Goal: Register for event/course: Sign up to attend an event or enroll in a course

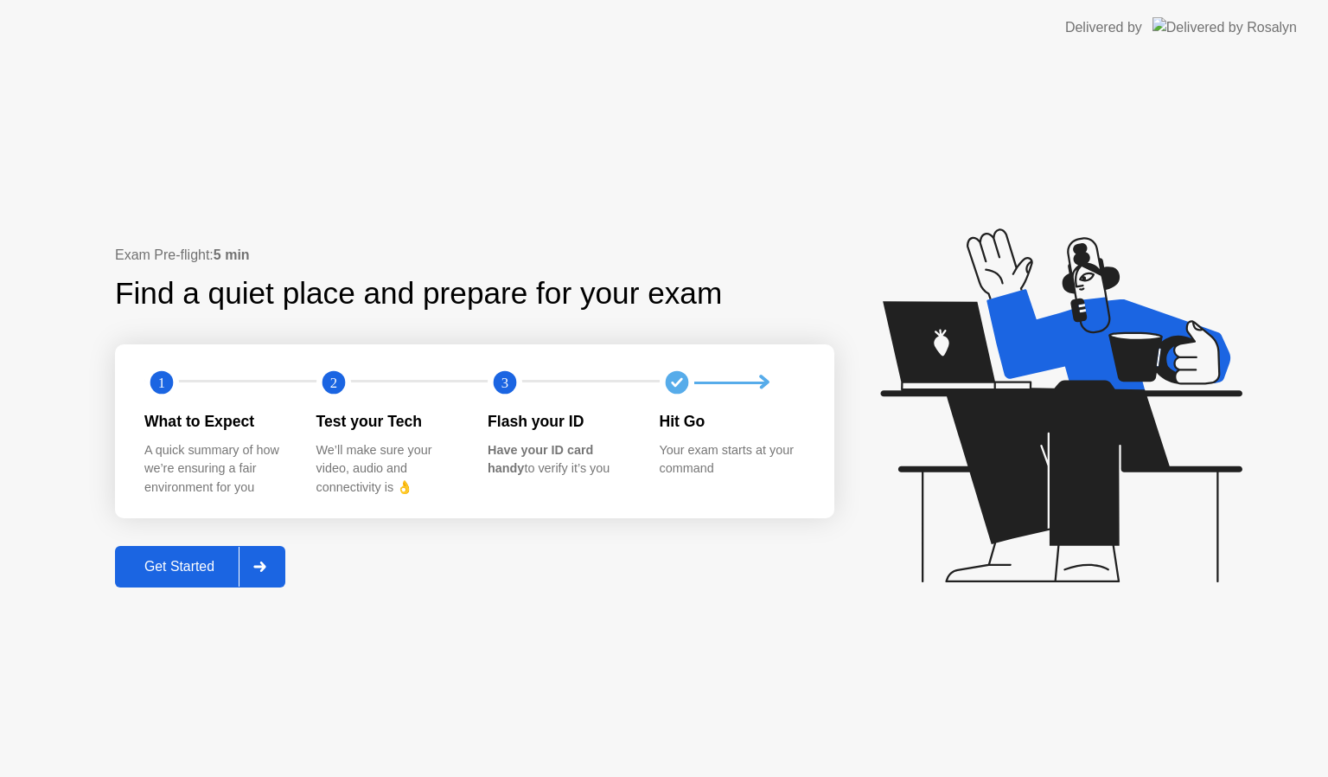
click at [195, 561] on div "Get Started" at bounding box center [179, 567] width 118 height 16
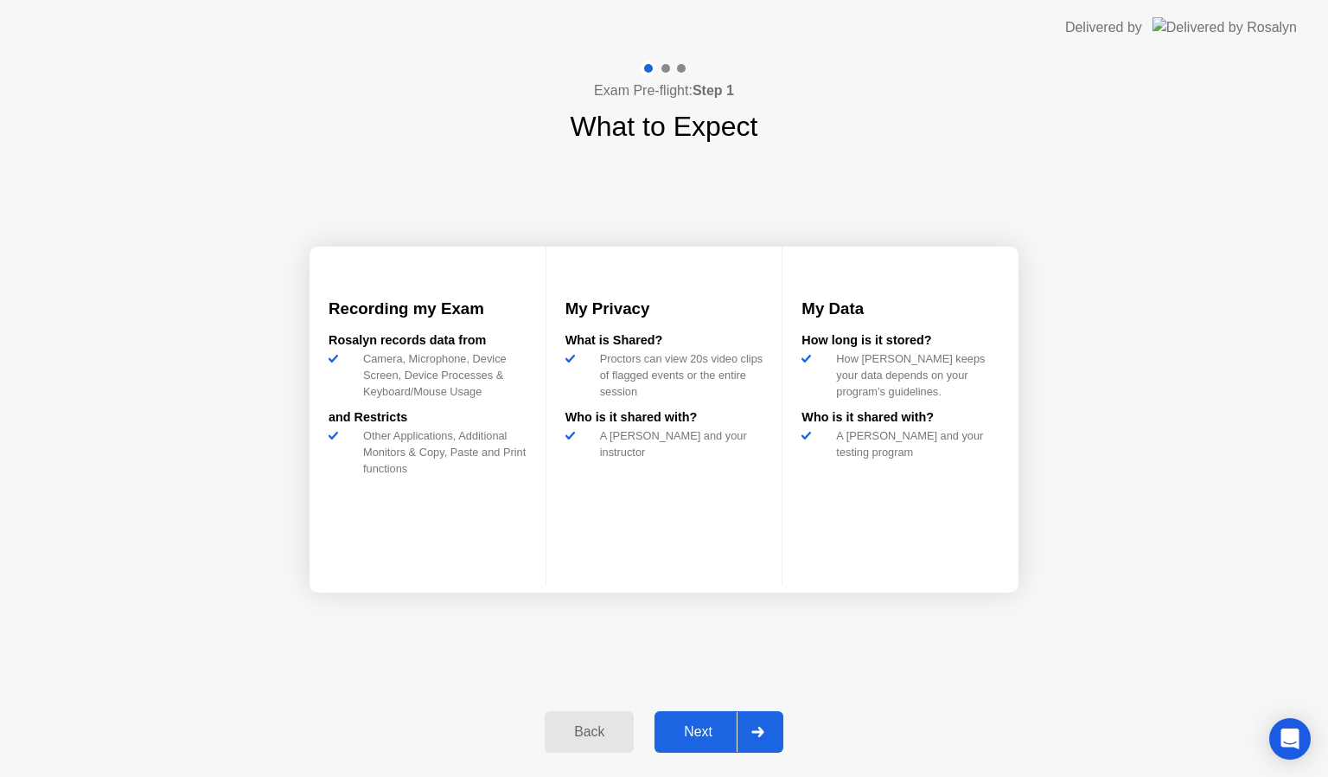
click at [712, 735] on div "Next" at bounding box center [698, 732] width 77 height 16
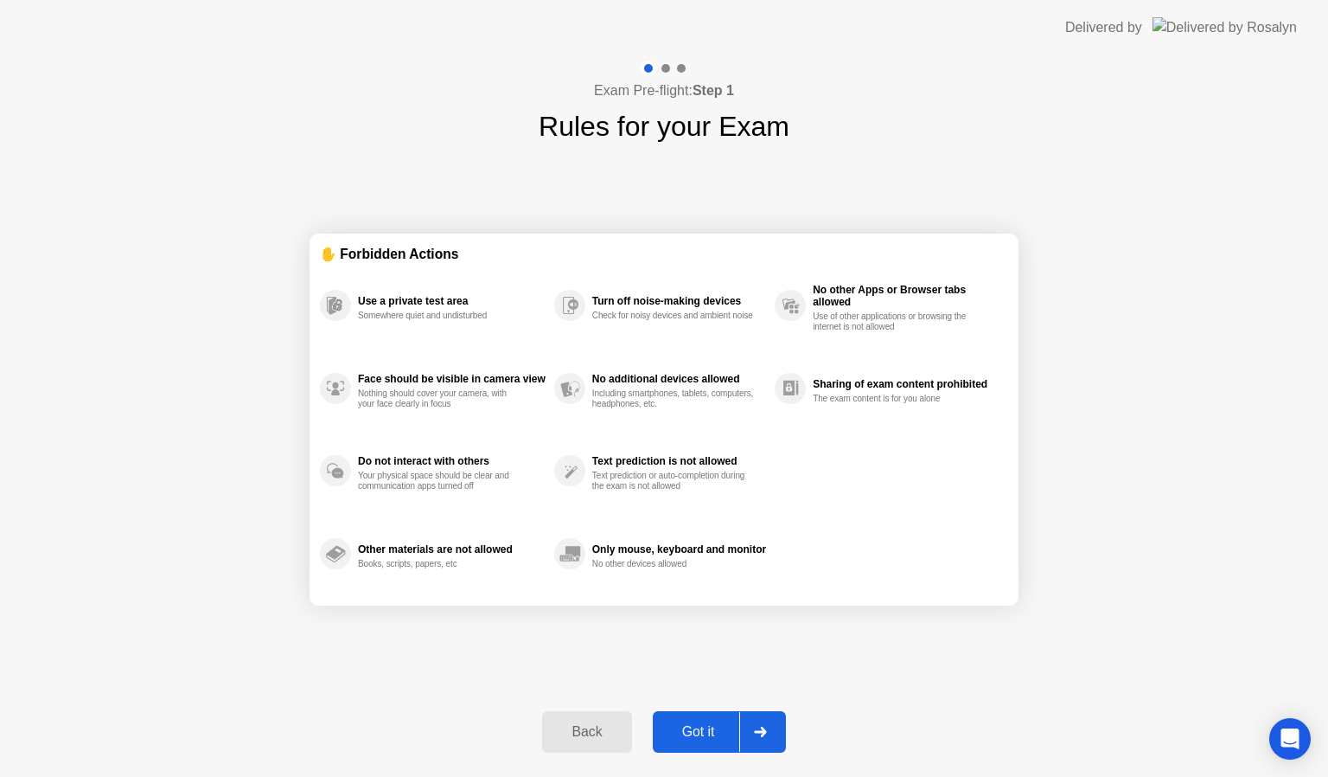
click at [710, 735] on div "Got it" at bounding box center [698, 732] width 81 height 16
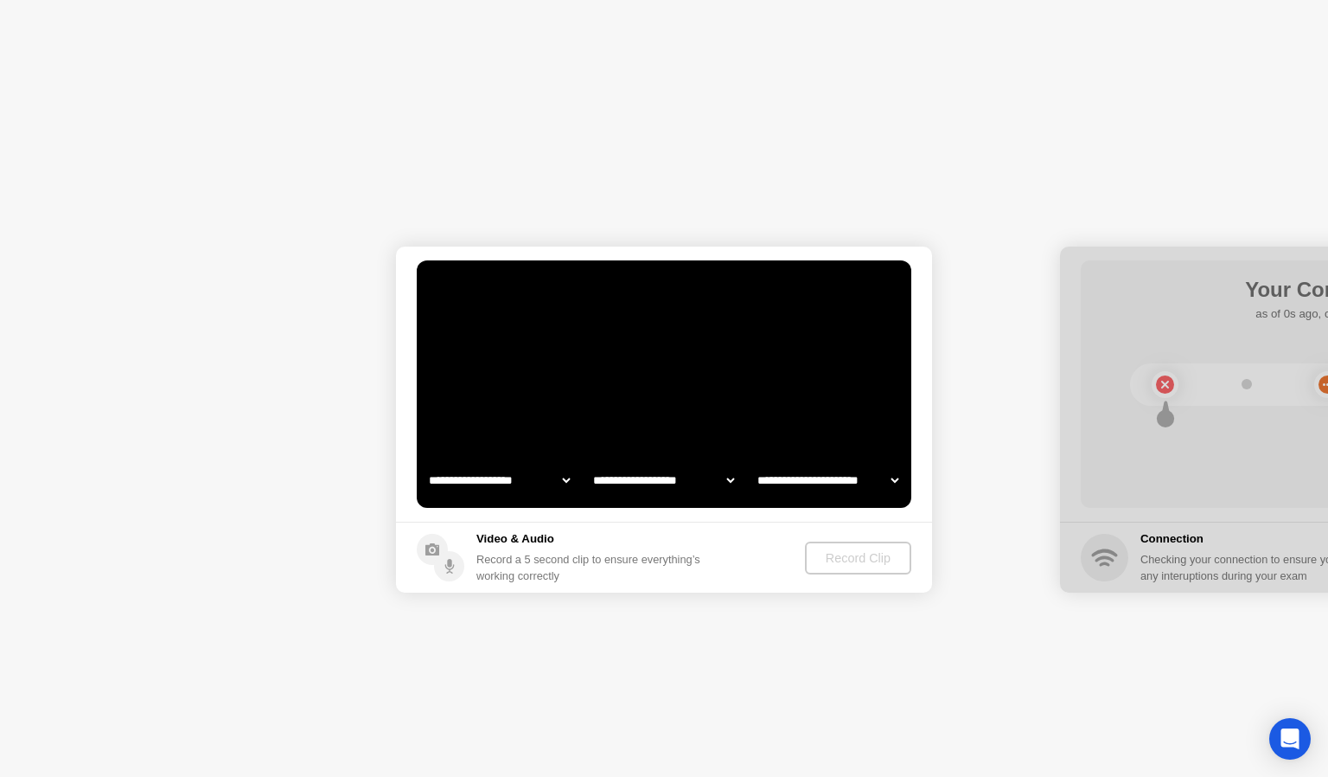
select select "**********"
select select "*******"
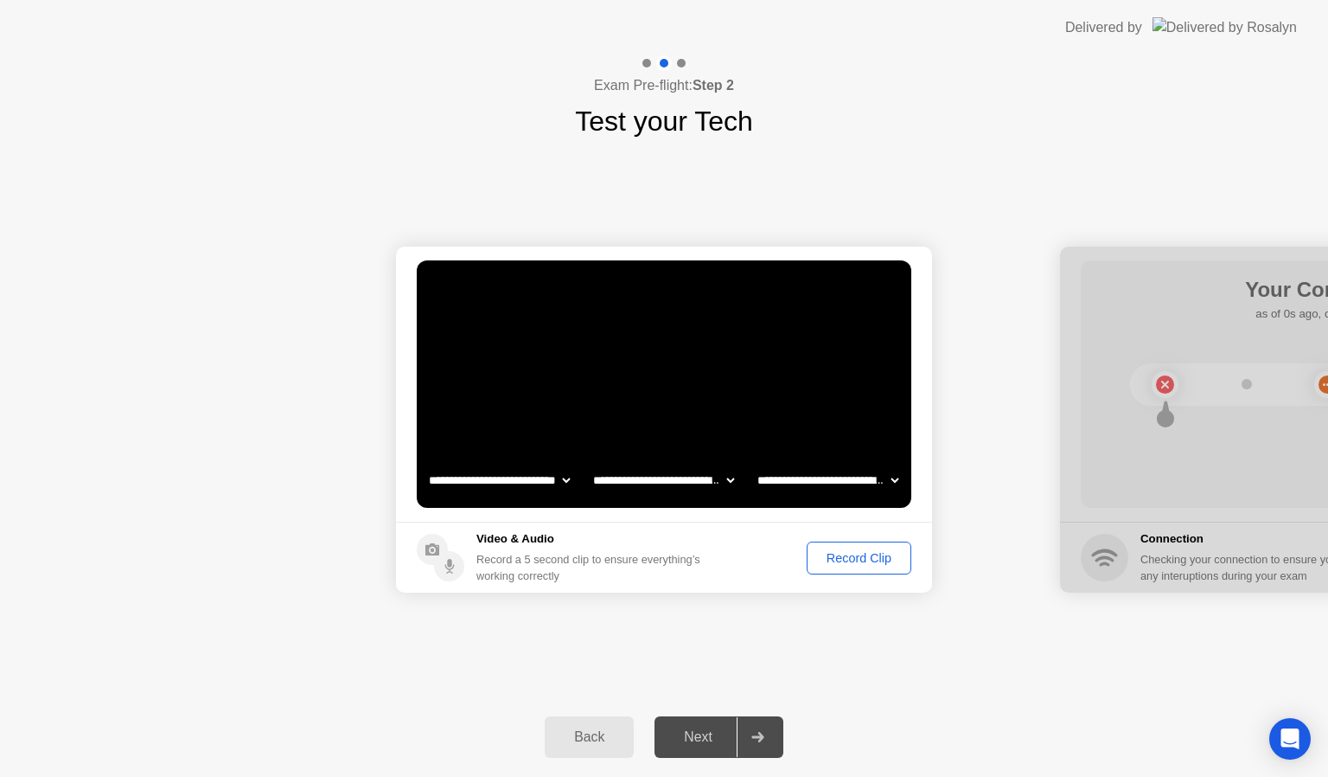
click at [859, 551] on div "Record Clip" at bounding box center [859, 558] width 93 height 14
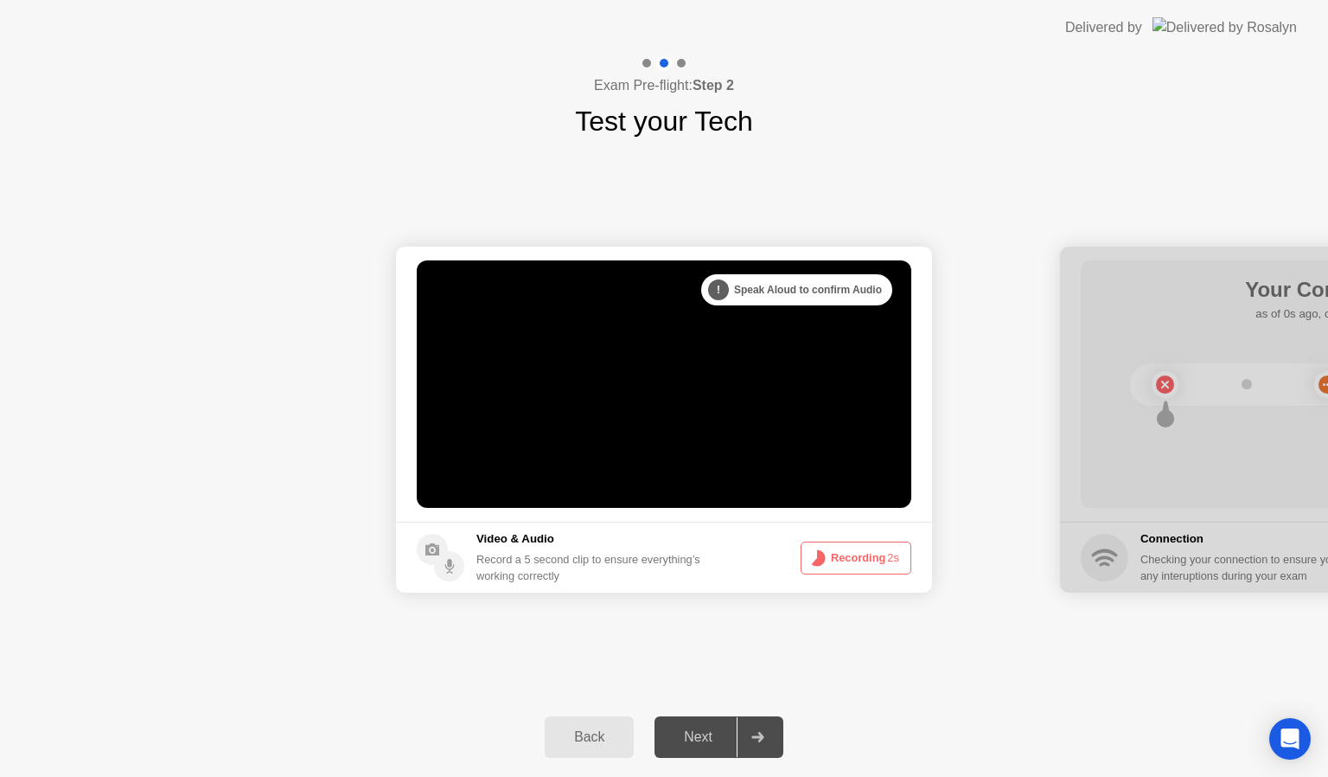
click at [759, 742] on div at bounding box center [758, 737] width 42 height 40
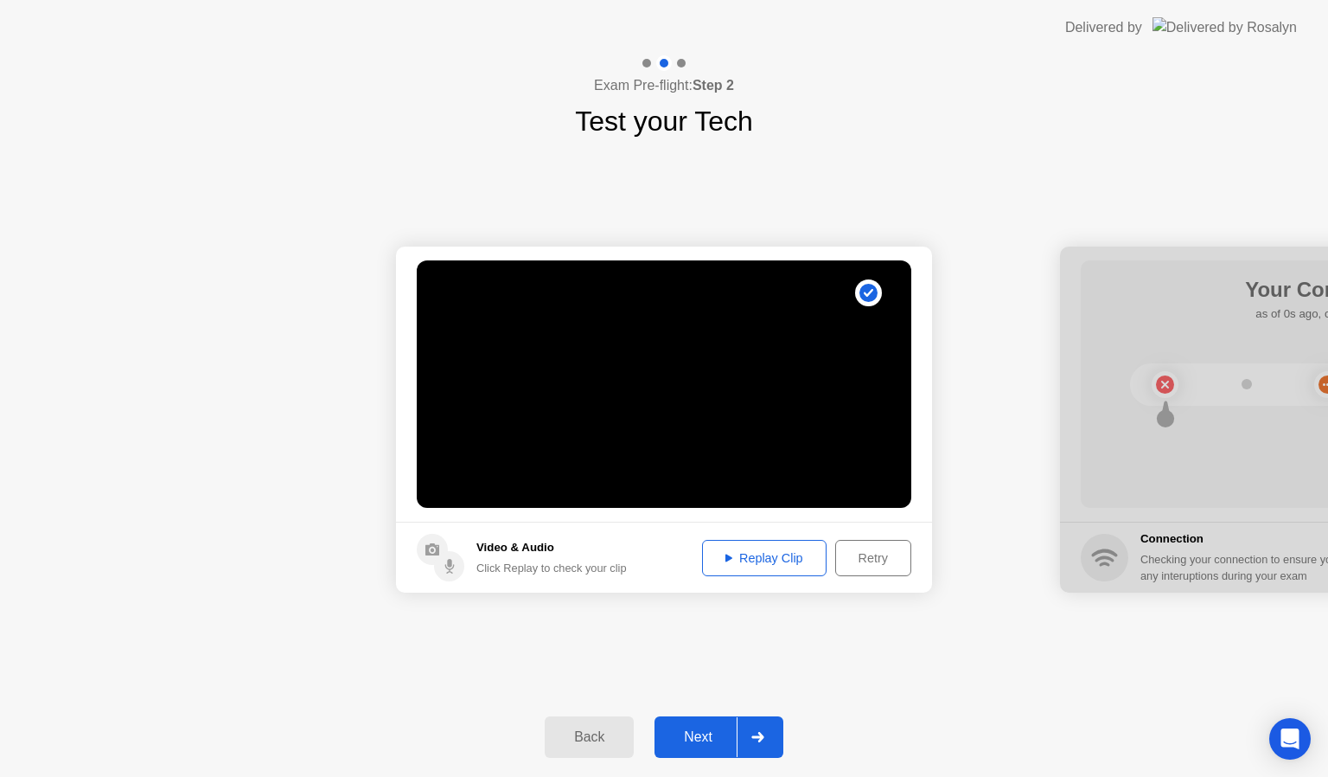
click at [751, 732] on div at bounding box center [758, 737] width 42 height 40
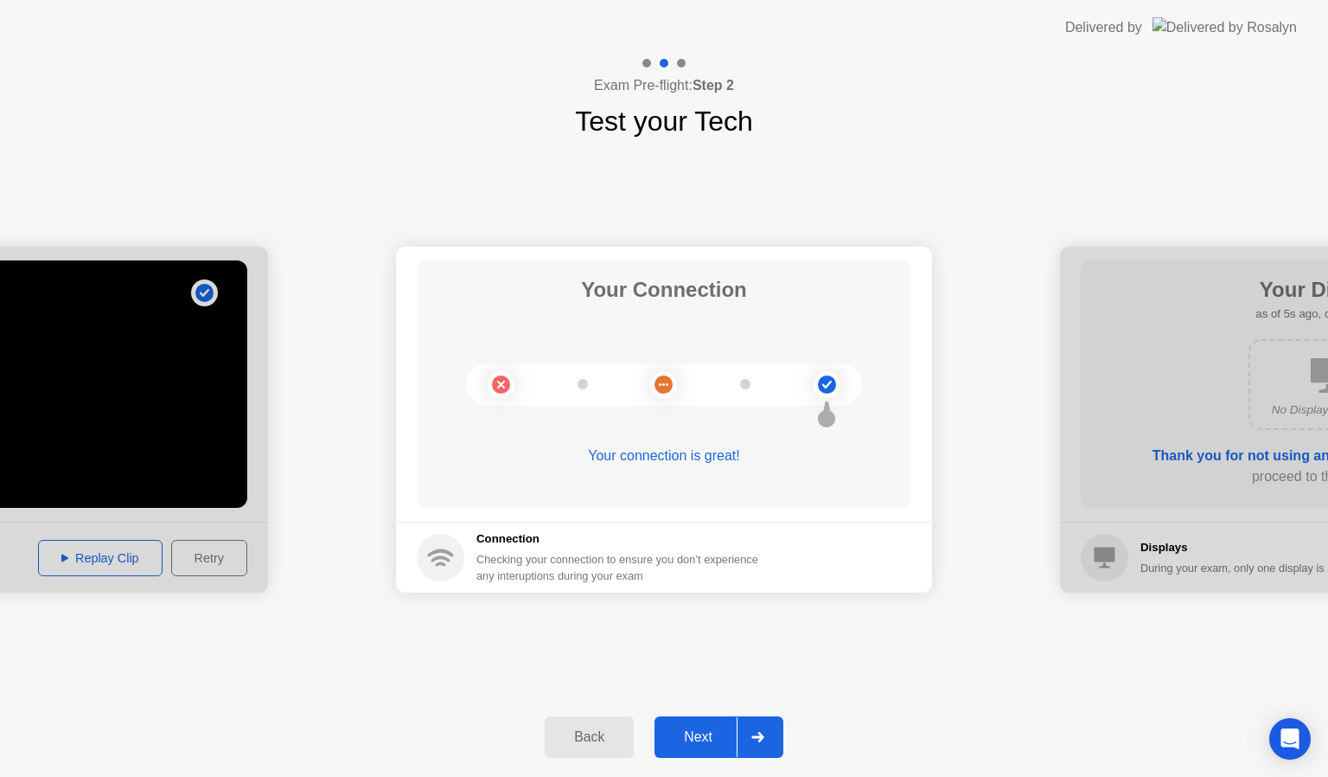
click at [723, 731] on div "Next" at bounding box center [698, 737] width 77 height 16
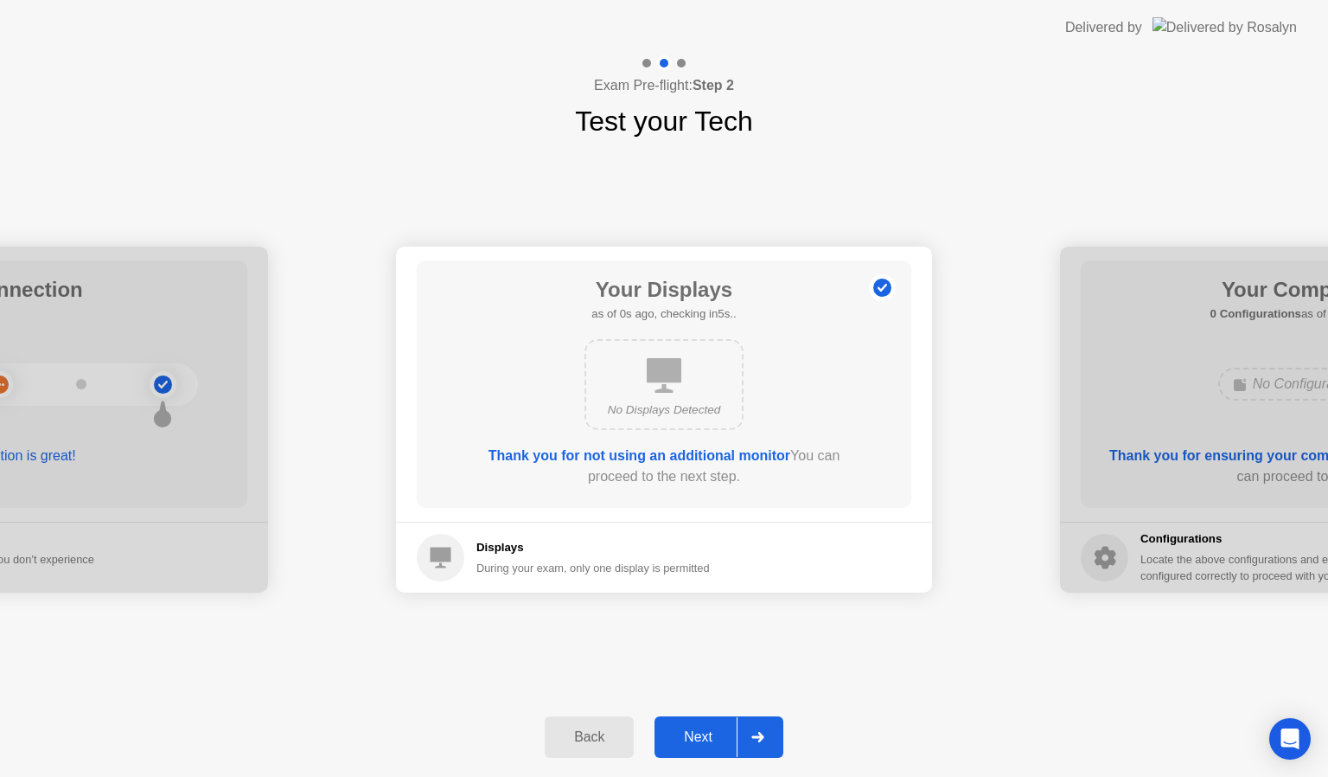
click at [710, 732] on div "Next" at bounding box center [698, 737] width 77 height 16
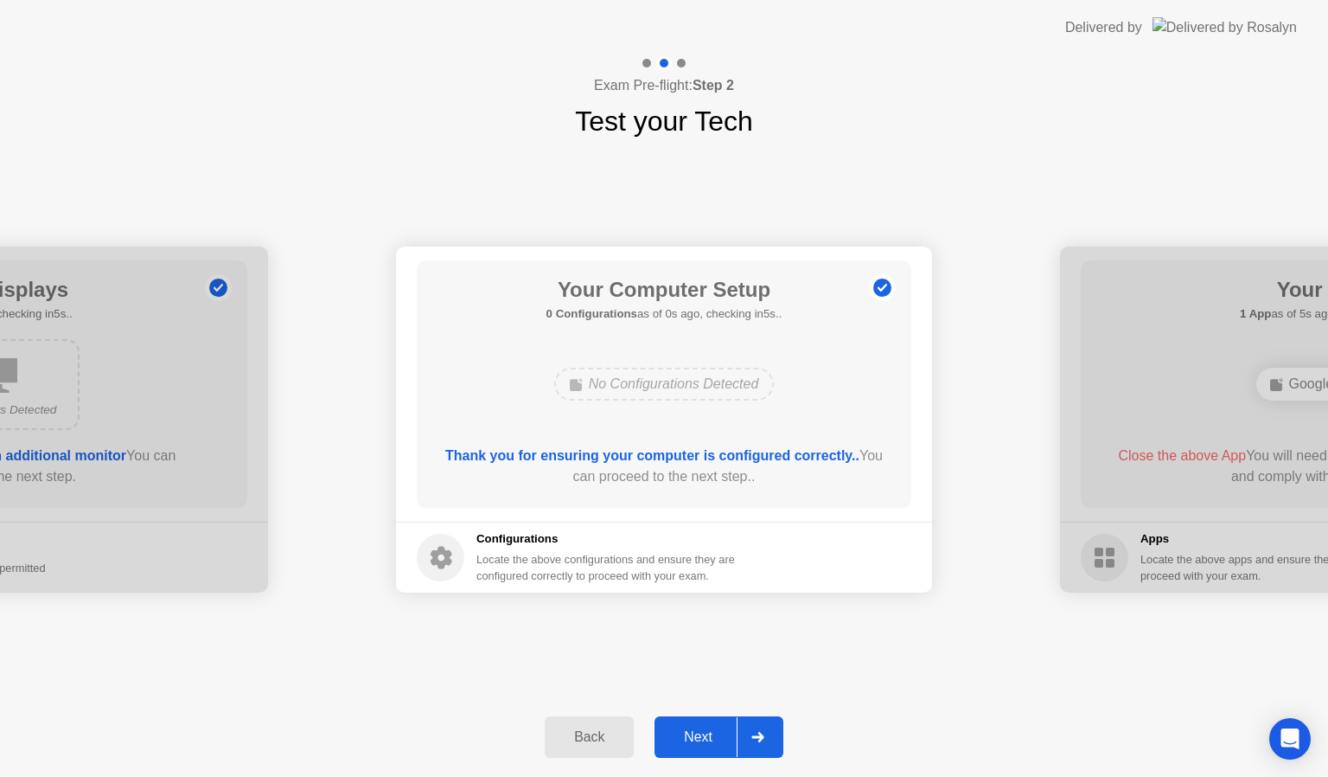
click at [710, 730] on div "Next" at bounding box center [698, 737] width 77 height 16
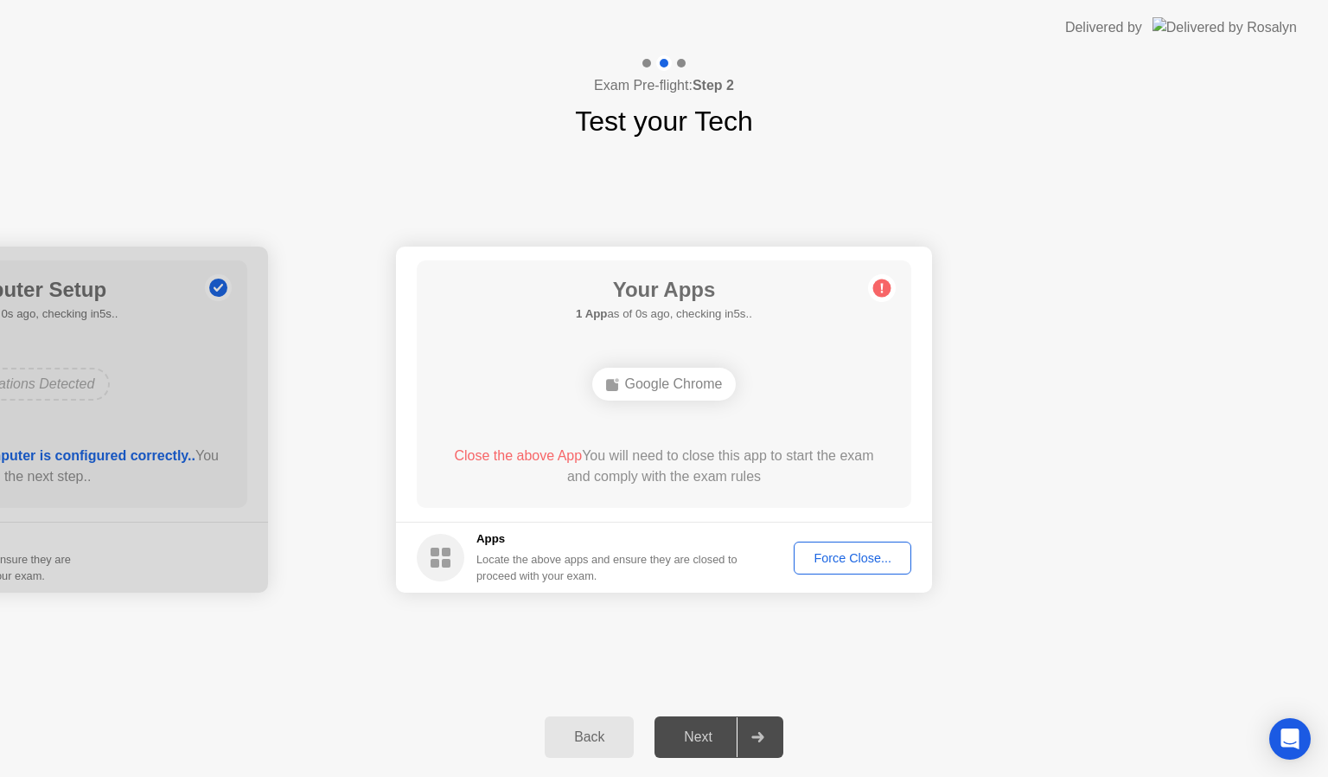
click at [710, 730] on div "Next" at bounding box center [698, 737] width 77 height 16
click at [856, 558] on div "Force Close..." at bounding box center [852, 558] width 105 height 14
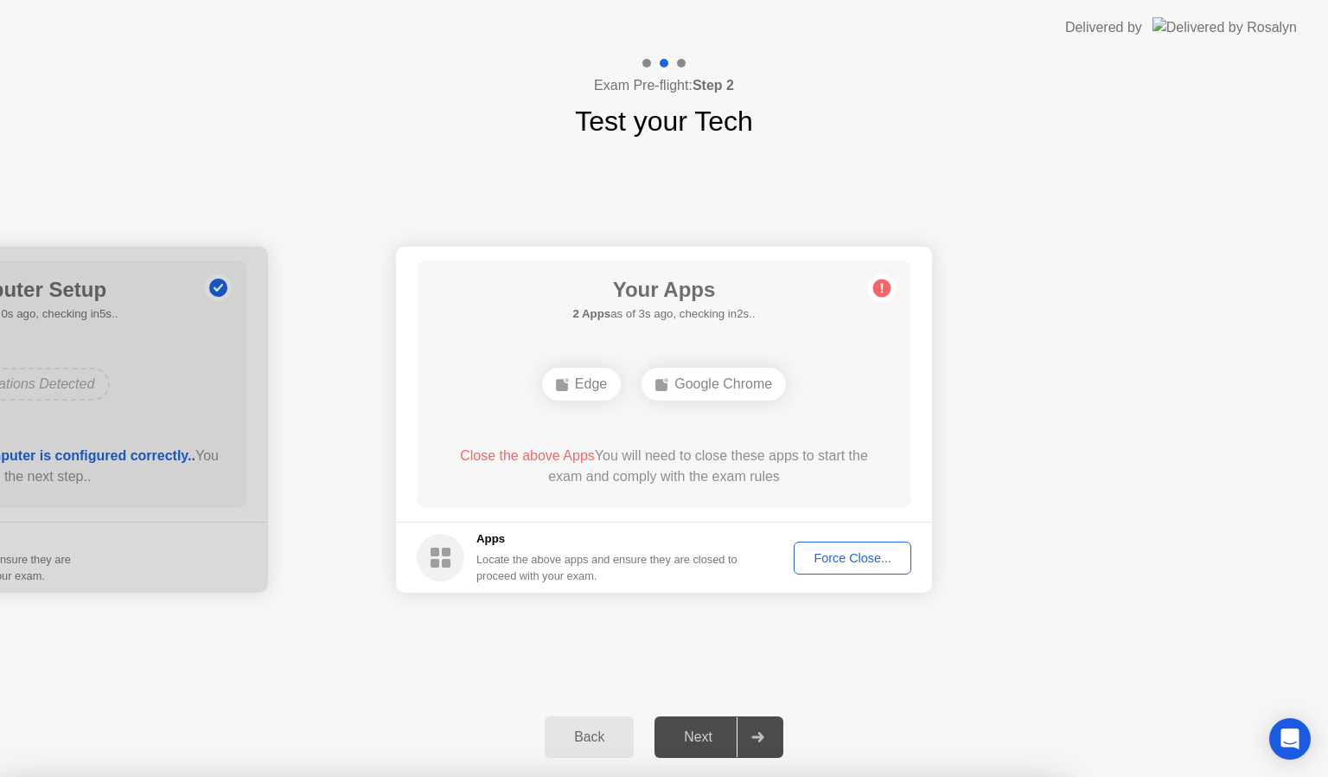
click at [855, 559] on div "Force Close..." at bounding box center [852, 558] width 105 height 14
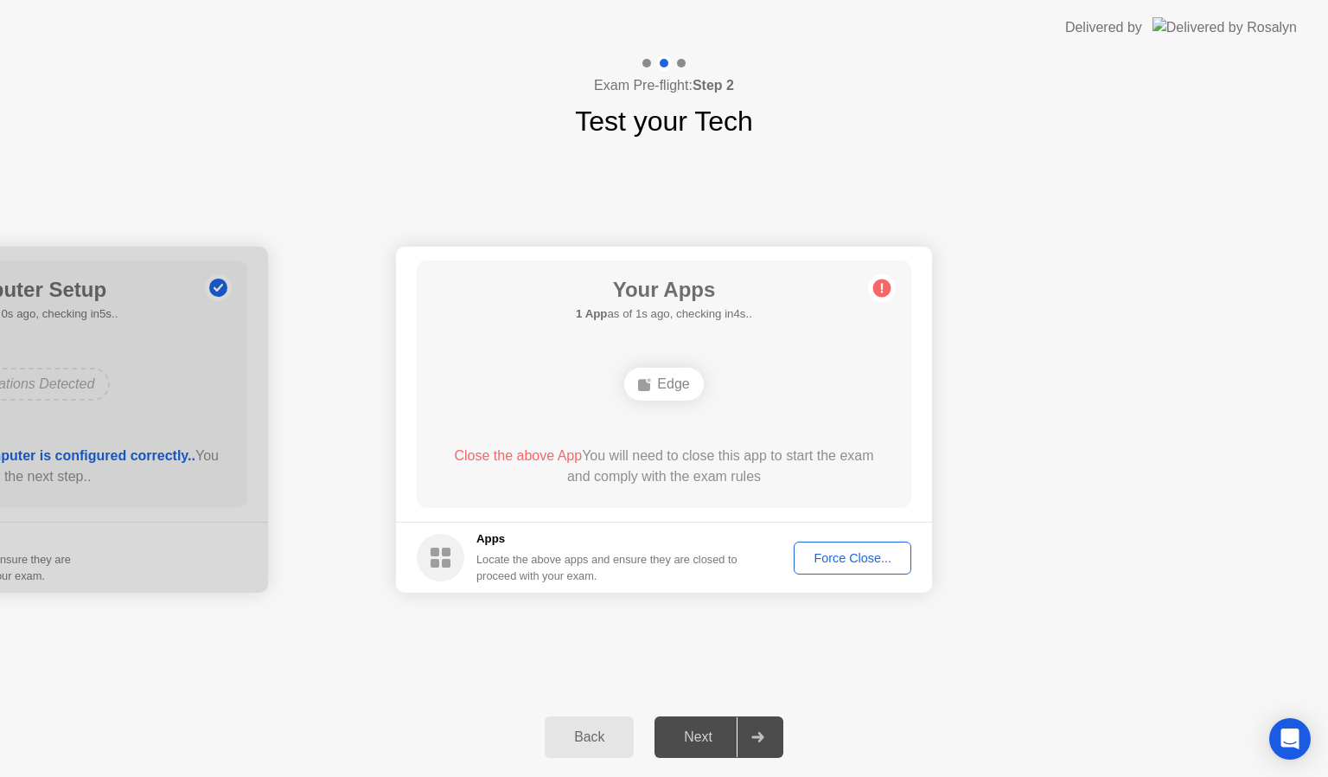
click at [841, 559] on div "Force Close..." at bounding box center [852, 558] width 105 height 14
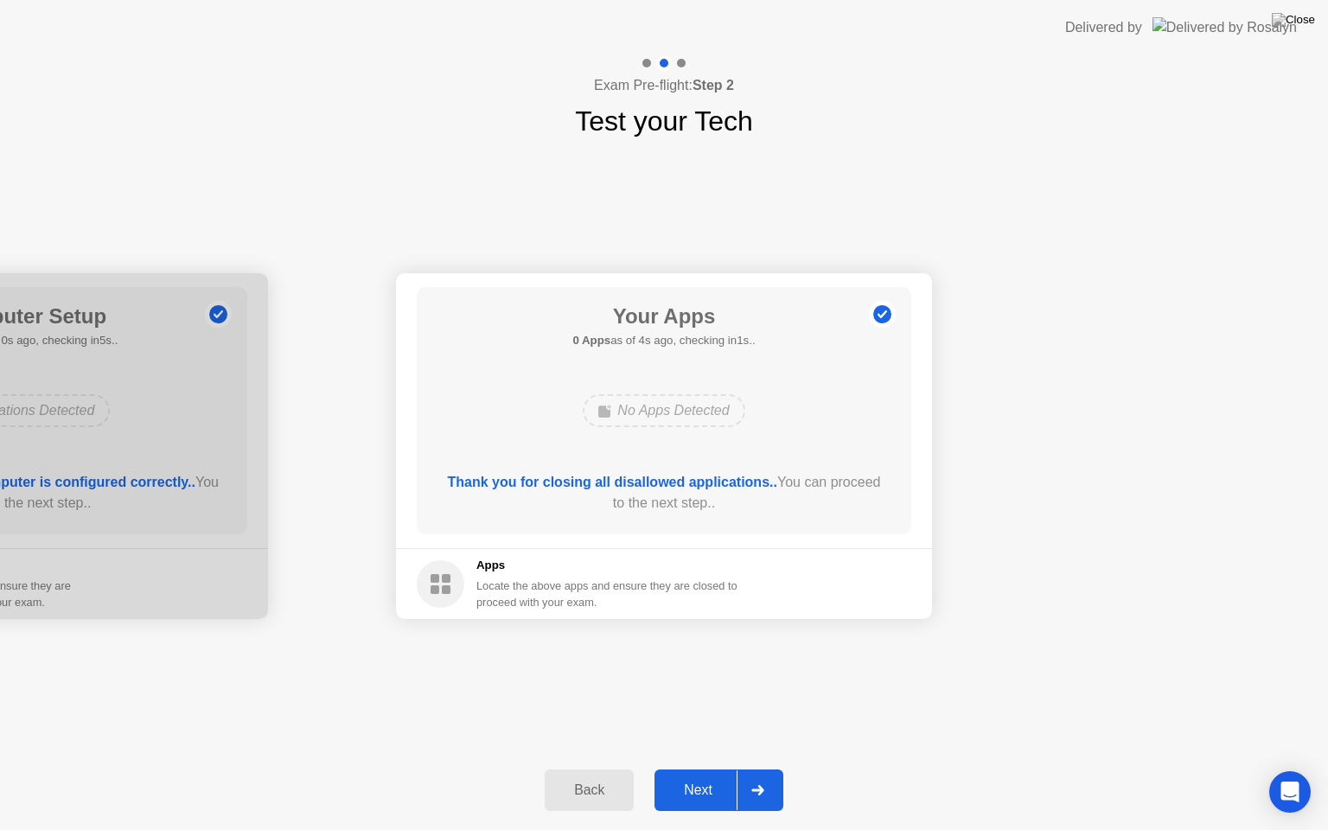
click at [752, 776] on icon at bounding box center [757, 790] width 13 height 10
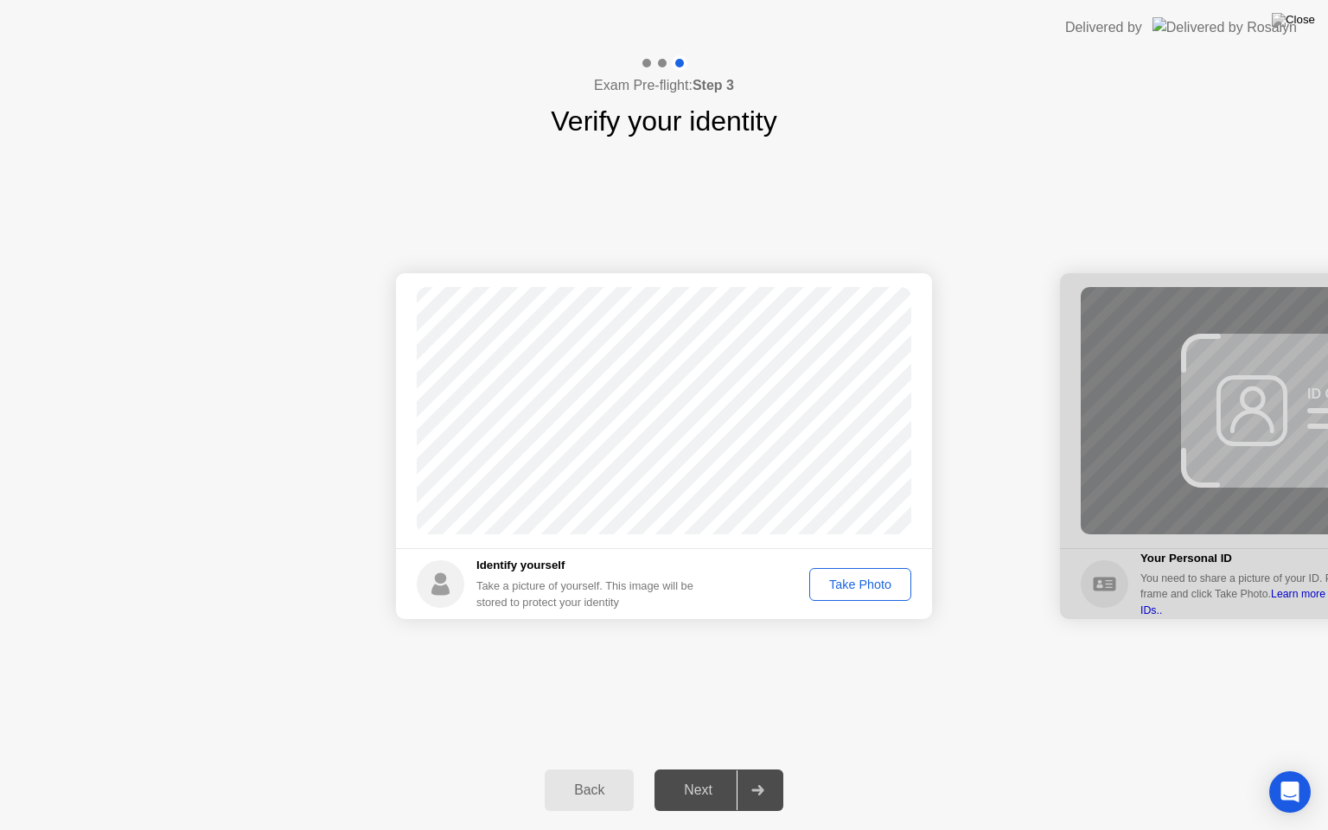
click at [861, 585] on div "Take Photo" at bounding box center [860, 585] width 90 height 14
click at [744, 776] on div at bounding box center [758, 790] width 42 height 40
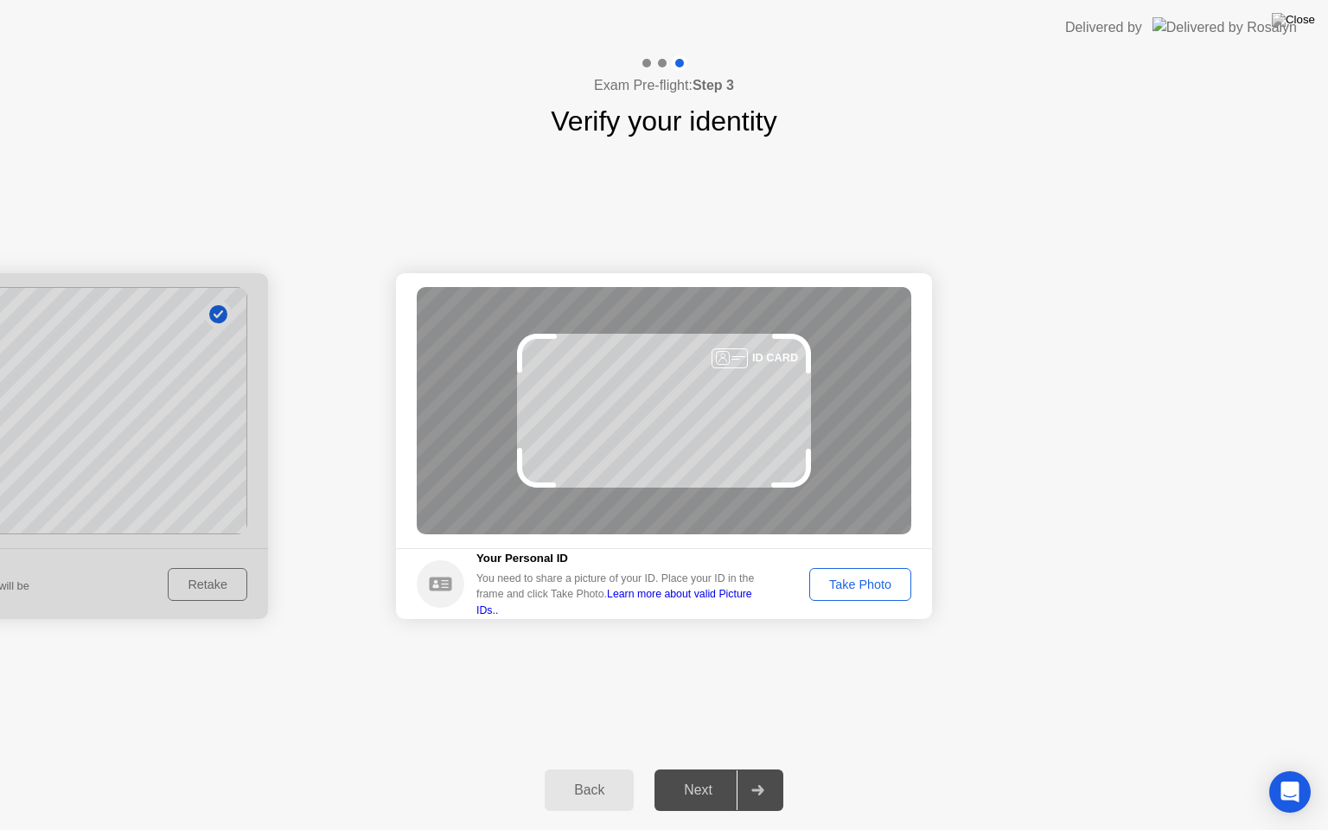
click at [875, 585] on div "Take Photo" at bounding box center [860, 585] width 90 height 14
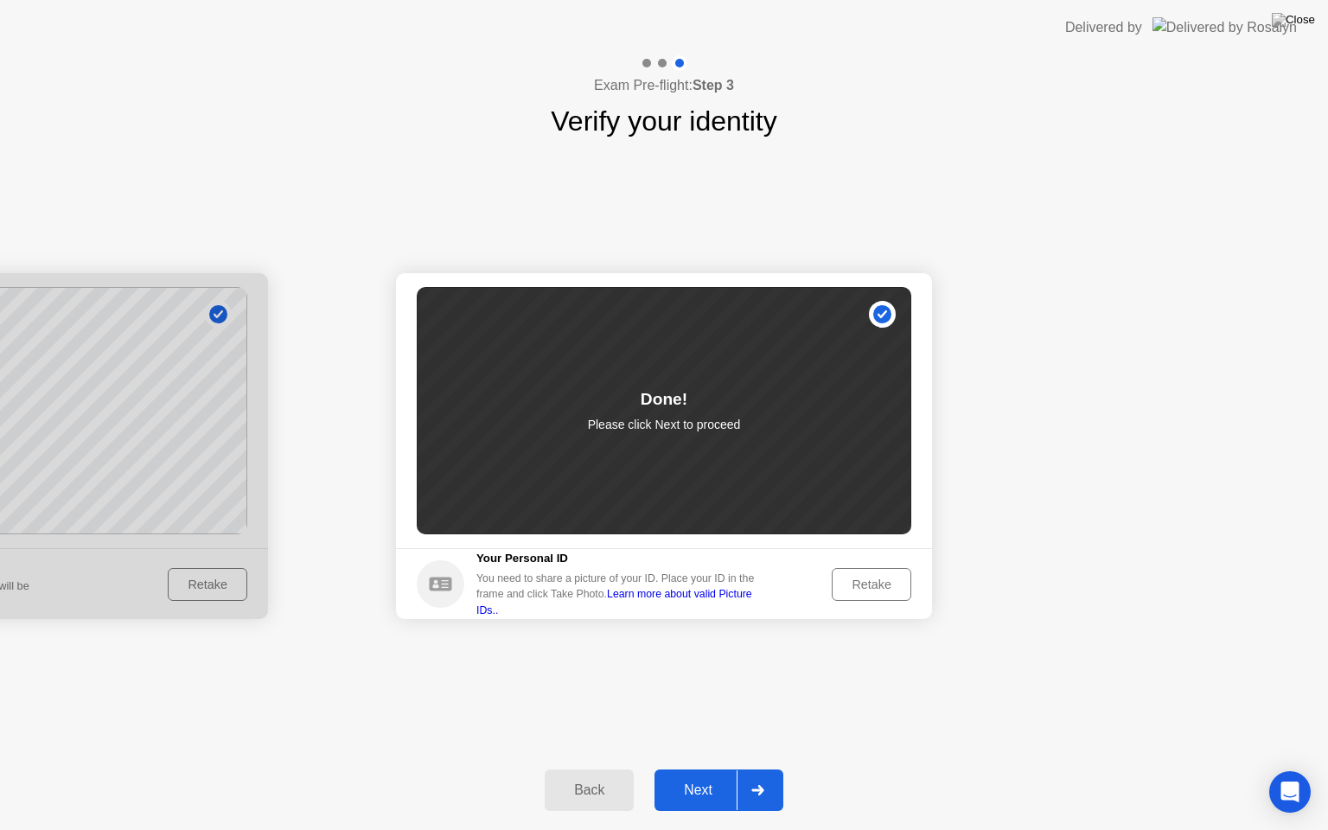
drag, startPoint x: 839, startPoint y: 581, endPoint x: 818, endPoint y: 660, distance: 81.4
click at [818, 660] on div "Success Photo is correctly taken Identify yourself Take a picture of yourself. …" at bounding box center [664, 446] width 1328 height 609
click at [695, 776] on div "Next" at bounding box center [698, 791] width 77 height 16
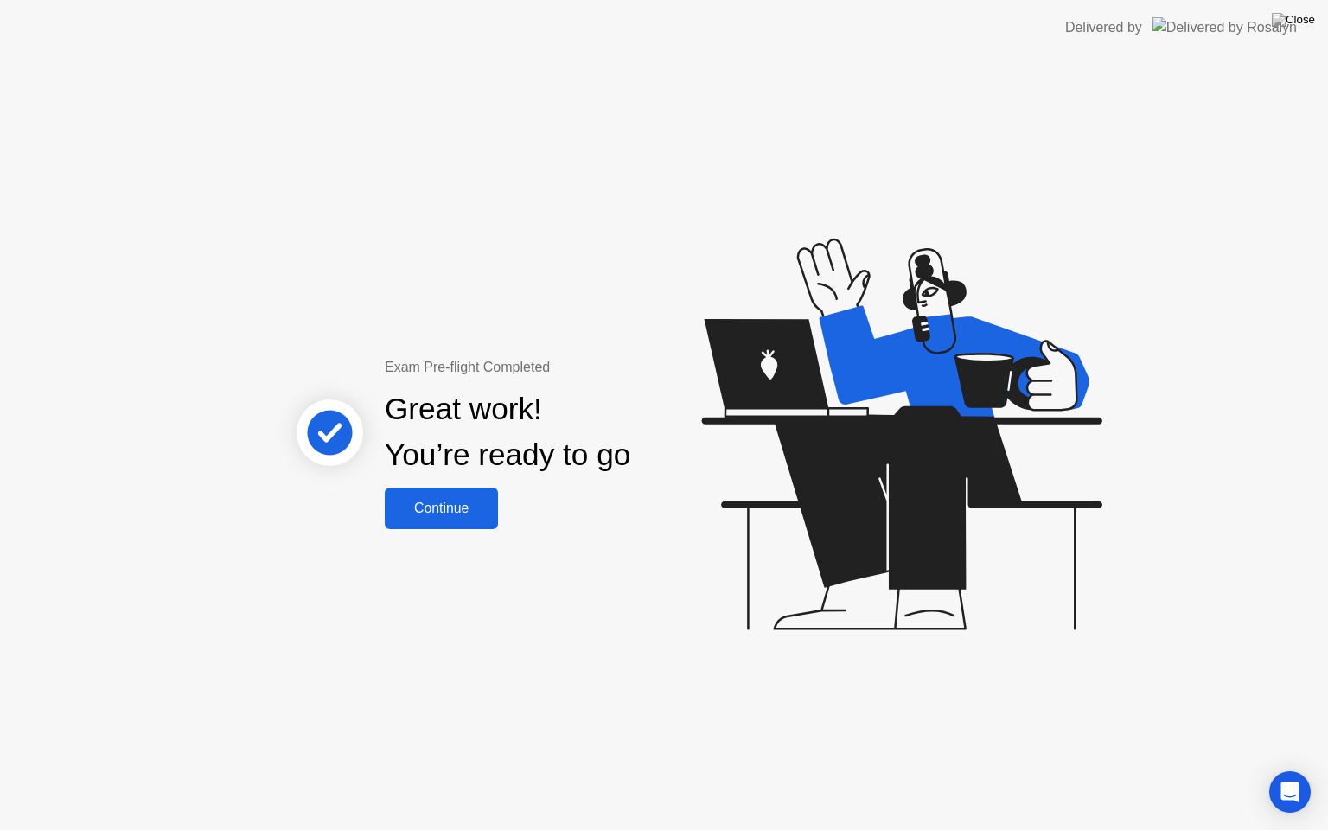
click at [786, 664] on icon at bounding box center [898, 443] width 446 height 490
click at [514, 520] on div "Exam Pre-flight Completed Great work! You’re ready to go Continue" at bounding box center [508, 443] width 467 height 172
click at [508, 520] on div "Exam Pre-flight Completed Great work! You’re ready to go Continue" at bounding box center [508, 443] width 467 height 172
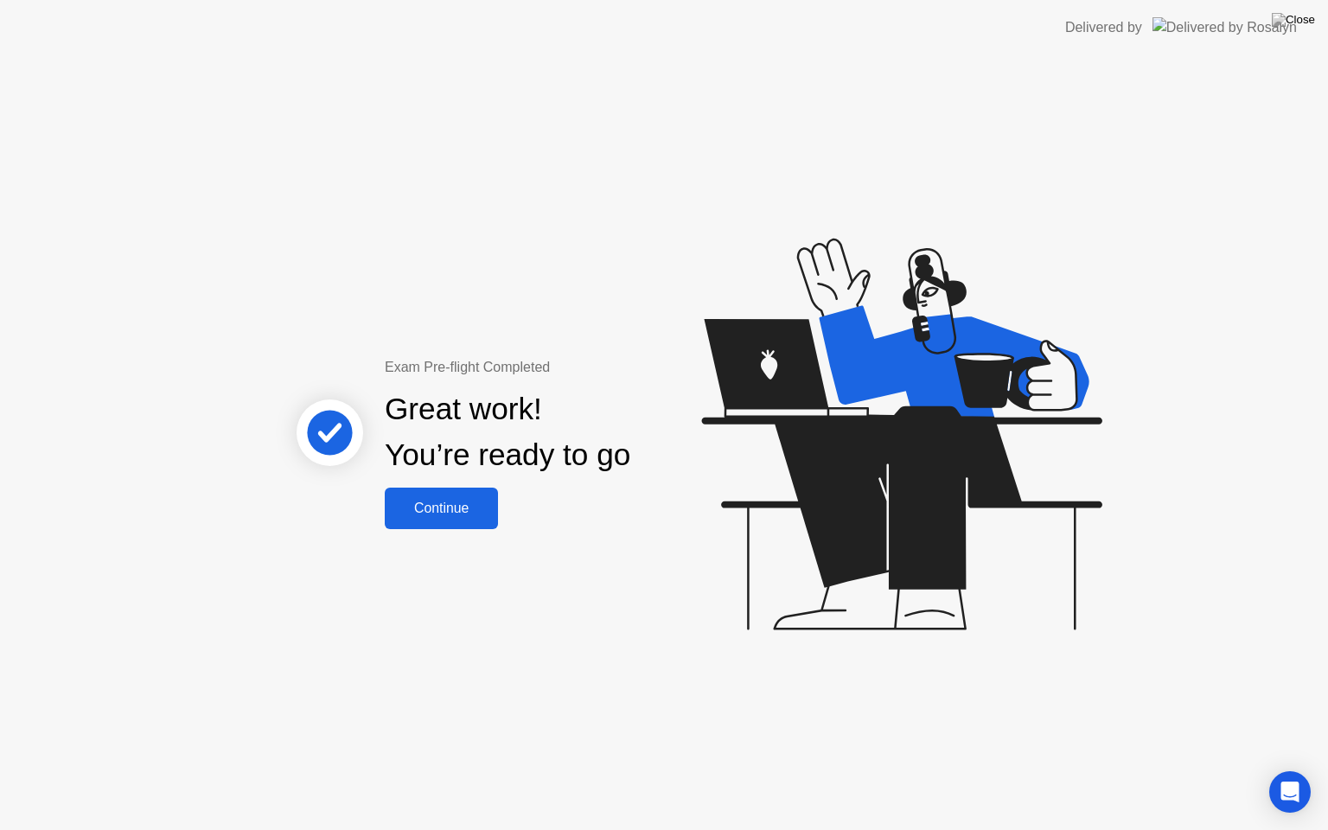
click at [508, 520] on div "Exam Pre-flight Completed Great work! You’re ready to go Continue" at bounding box center [508, 443] width 467 height 172
click at [491, 516] on div "Continue" at bounding box center [441, 509] width 103 height 16
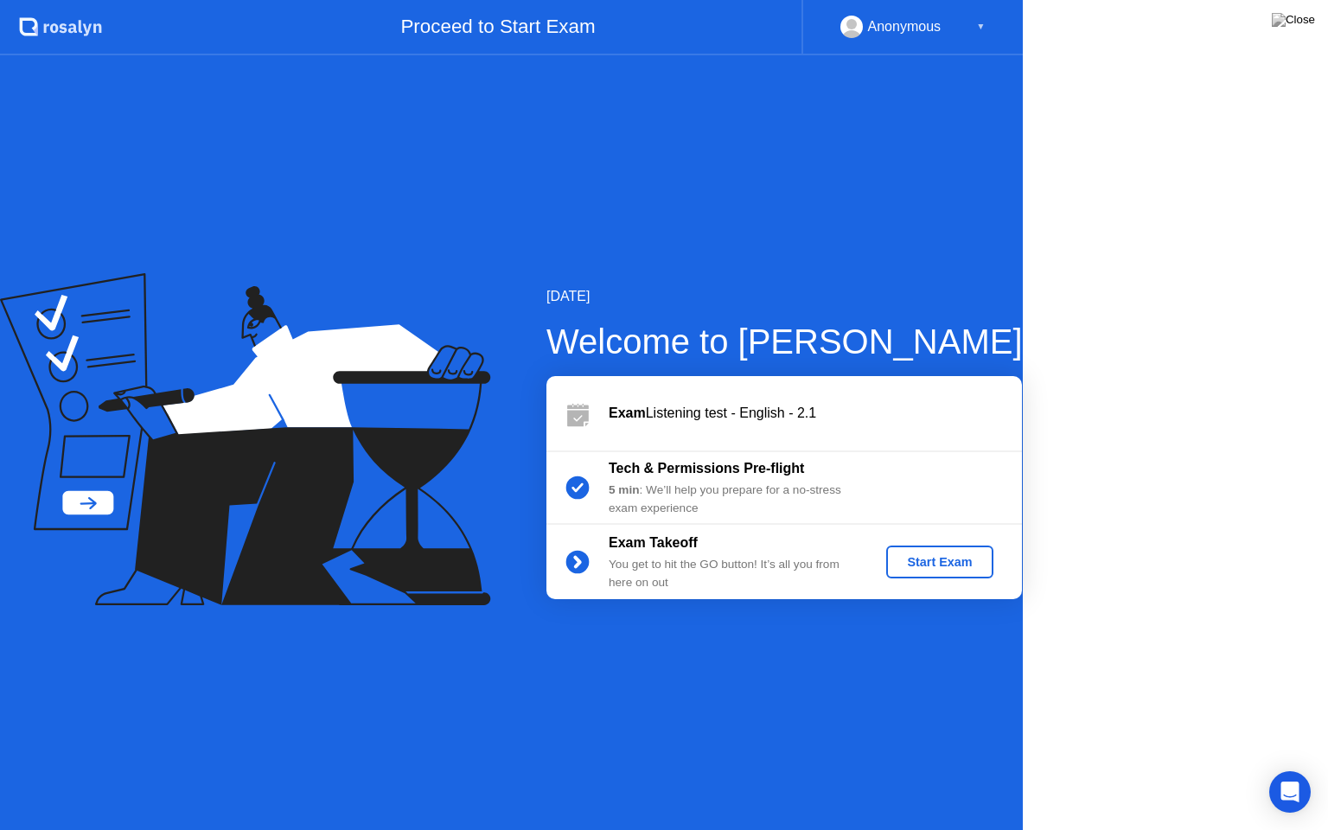
click at [490, 518] on icon at bounding box center [245, 439] width 490 height 332
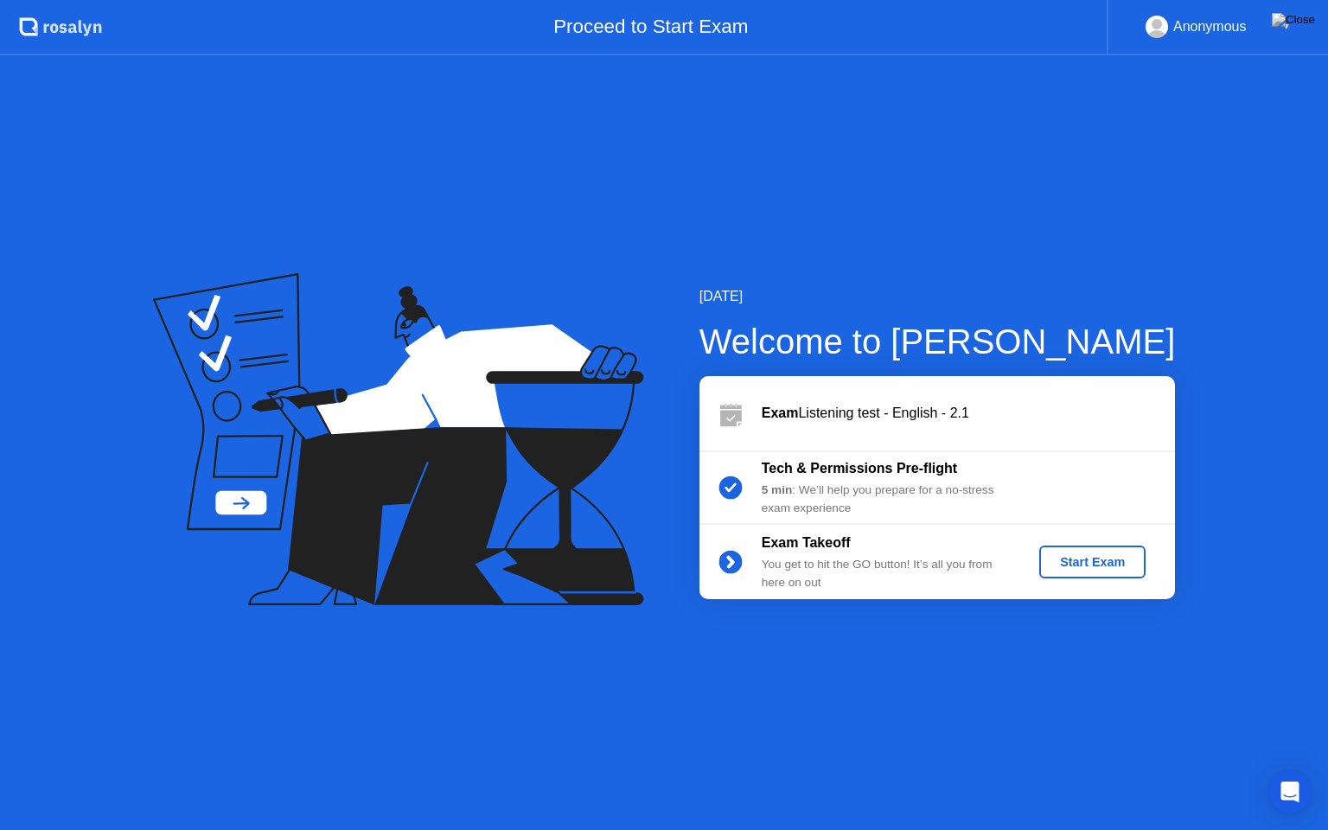
click at [491, 518] on icon at bounding box center [398, 439] width 490 height 332
click at [488, 520] on icon at bounding box center [398, 439] width 490 height 332
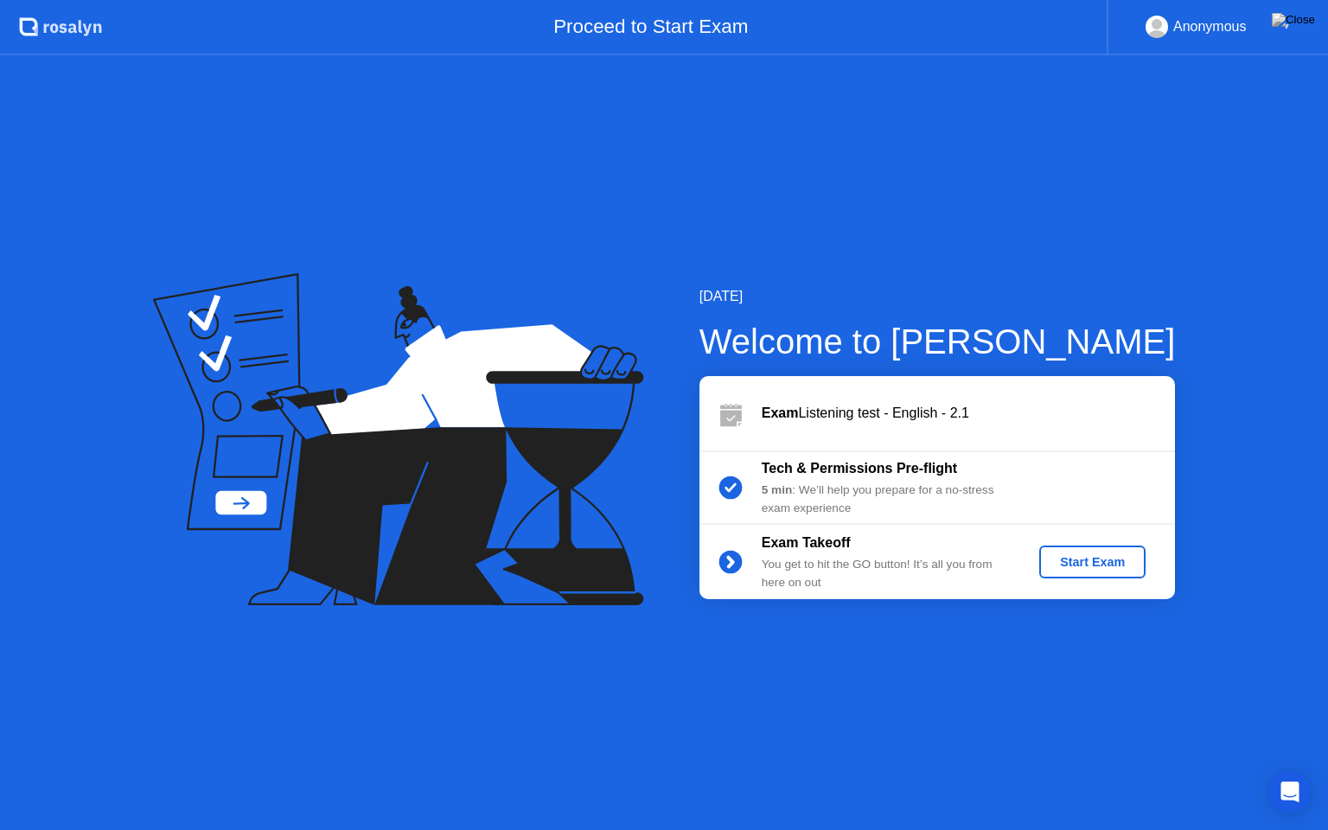
drag, startPoint x: 1133, startPoint y: 559, endPoint x: 1090, endPoint y: 555, distance: 43.4
click at [1090, 555] on div "Start Exam" at bounding box center [1092, 562] width 93 height 14
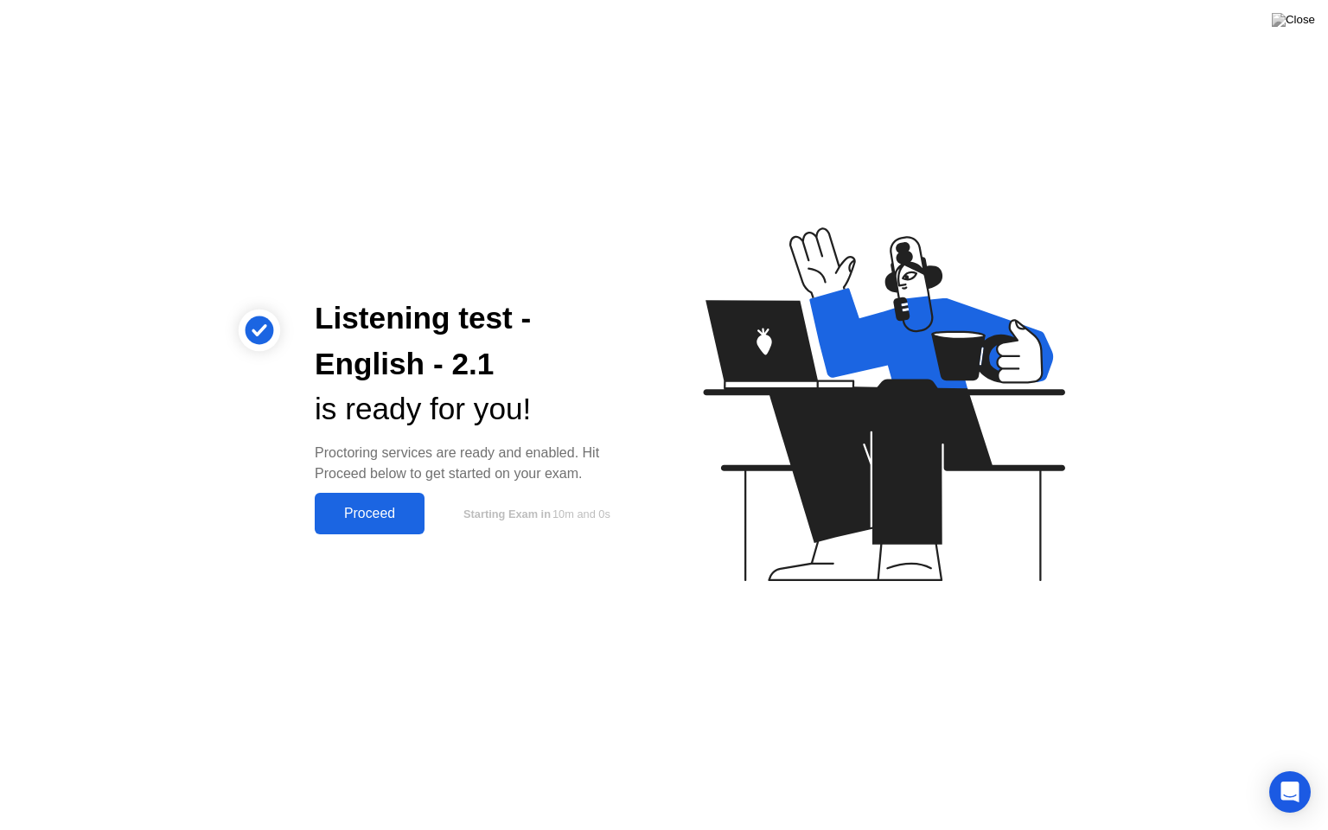
click at [1075, 548] on icon at bounding box center [880, 412] width 446 height 443
drag, startPoint x: 1075, startPoint y: 548, endPoint x: 1007, endPoint y: 526, distance: 71.9
click at [1007, 526] on icon at bounding box center [880, 412] width 446 height 443
click at [702, 476] on icon at bounding box center [880, 412] width 446 height 443
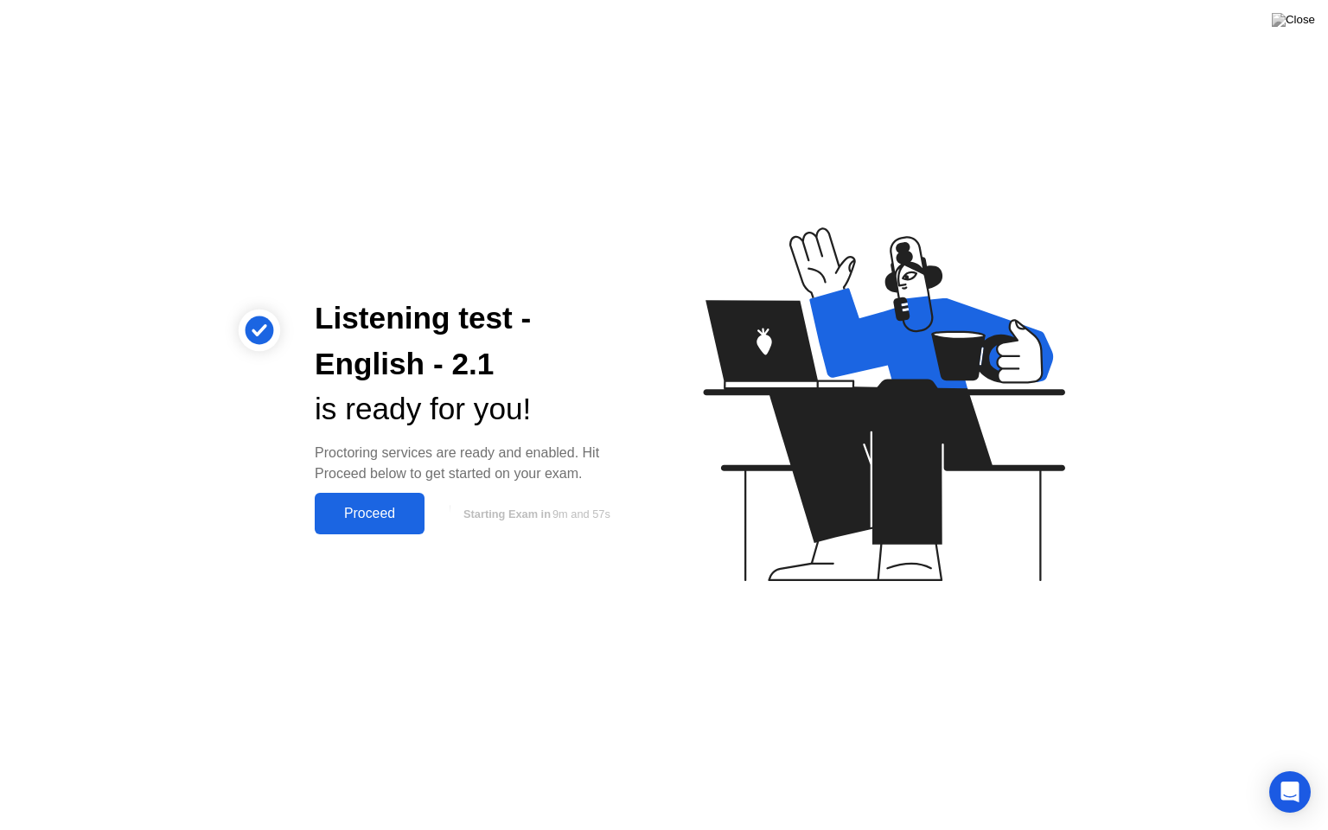
drag, startPoint x: 497, startPoint y: 552, endPoint x: 369, endPoint y: 500, distance: 138.1
click at [369, 500] on div "Listening test - English - 2.1 is ready for you! Proctoring services are ready …" at bounding box center [664, 415] width 1328 height 830
click at [373, 515] on div "Proceed" at bounding box center [369, 514] width 99 height 16
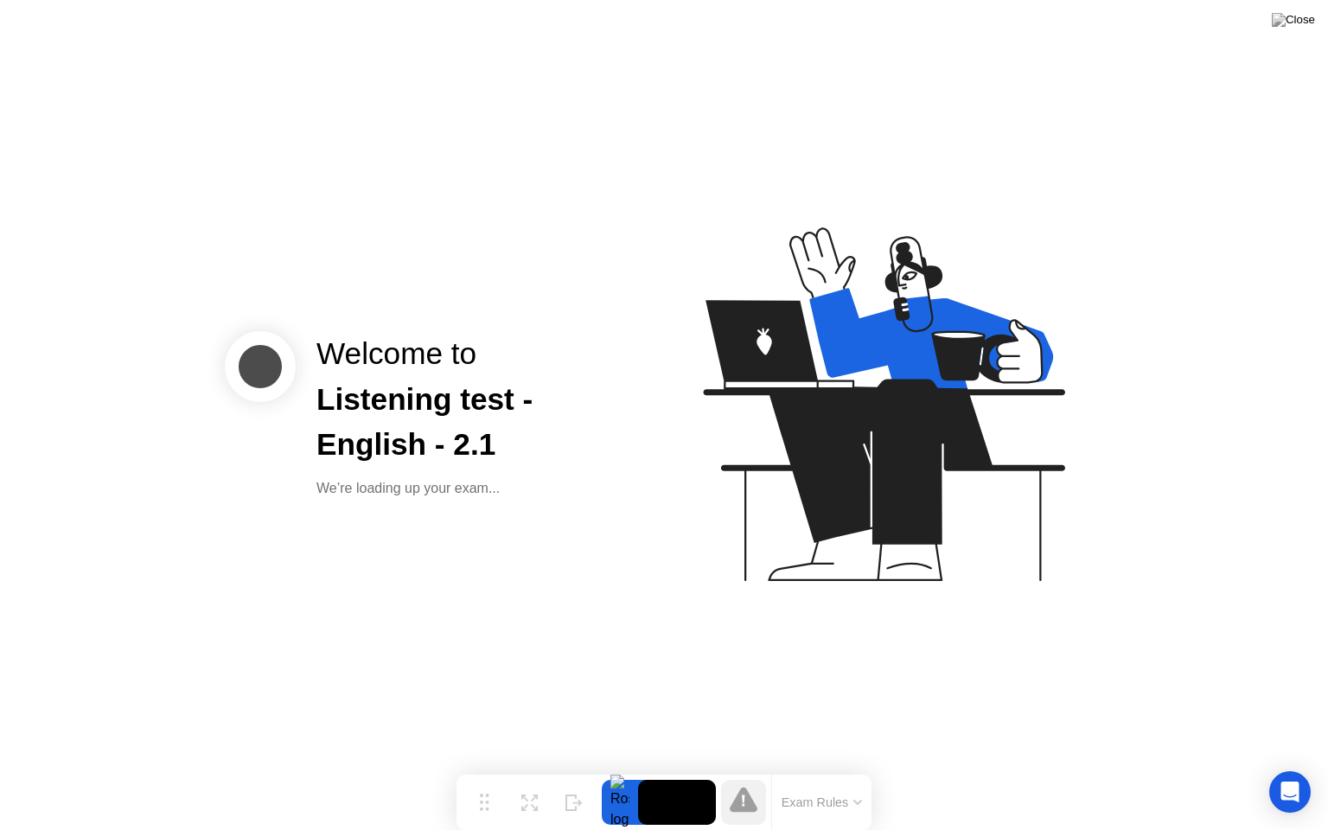
drag, startPoint x: 659, startPoint y: 492, endPoint x: 685, endPoint y: 477, distance: 29.8
click at [685, 477] on icon at bounding box center [880, 412] width 446 height 443
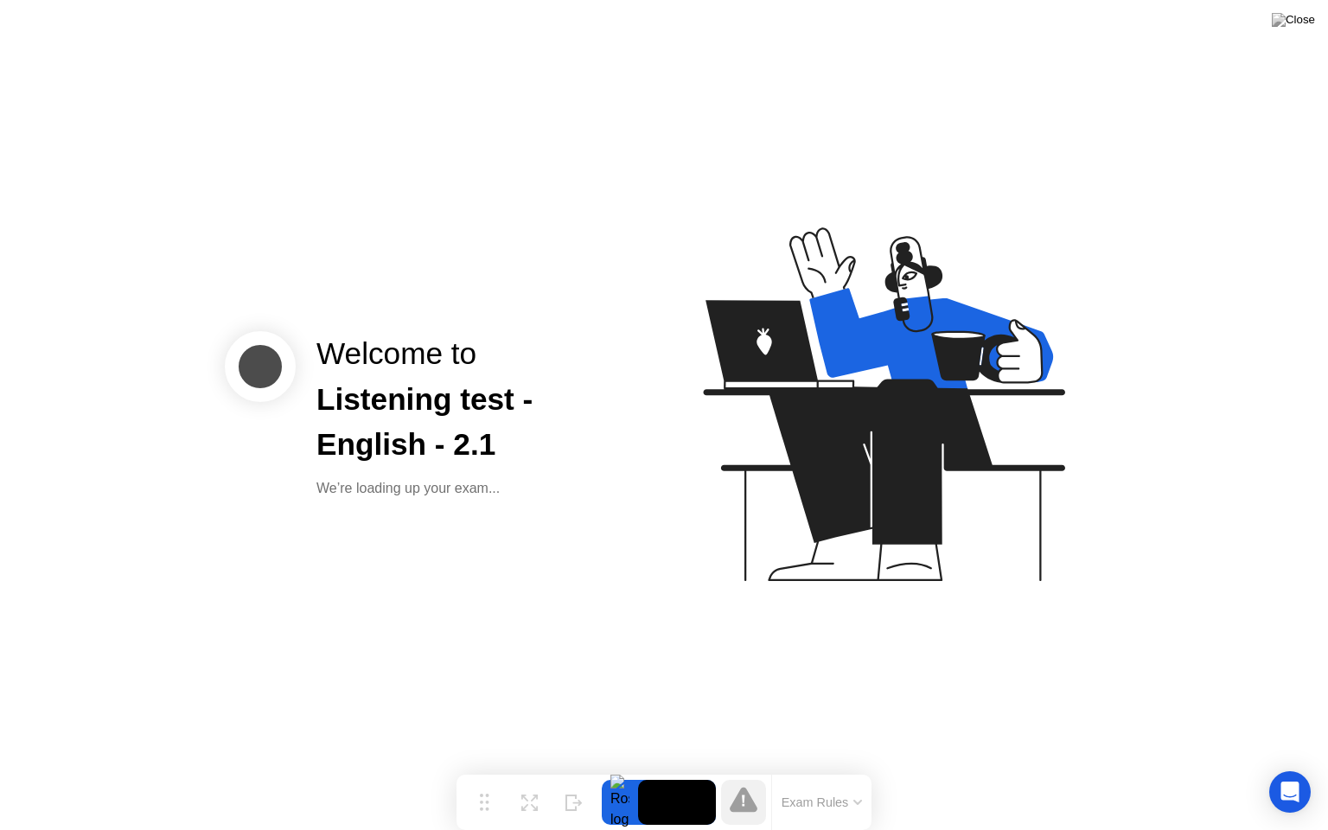
click at [685, 477] on icon at bounding box center [880, 412] width 446 height 443
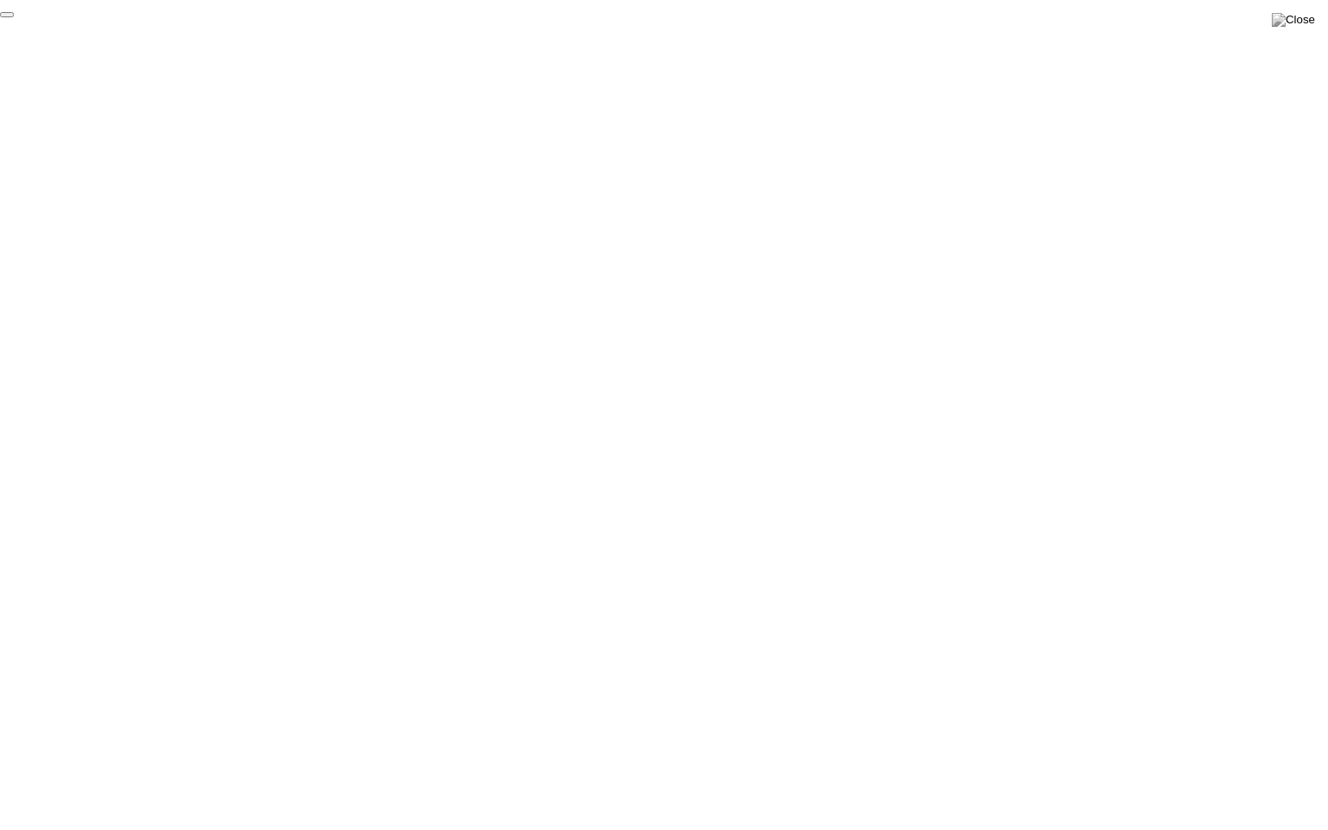
click div "End Proctoring Session"
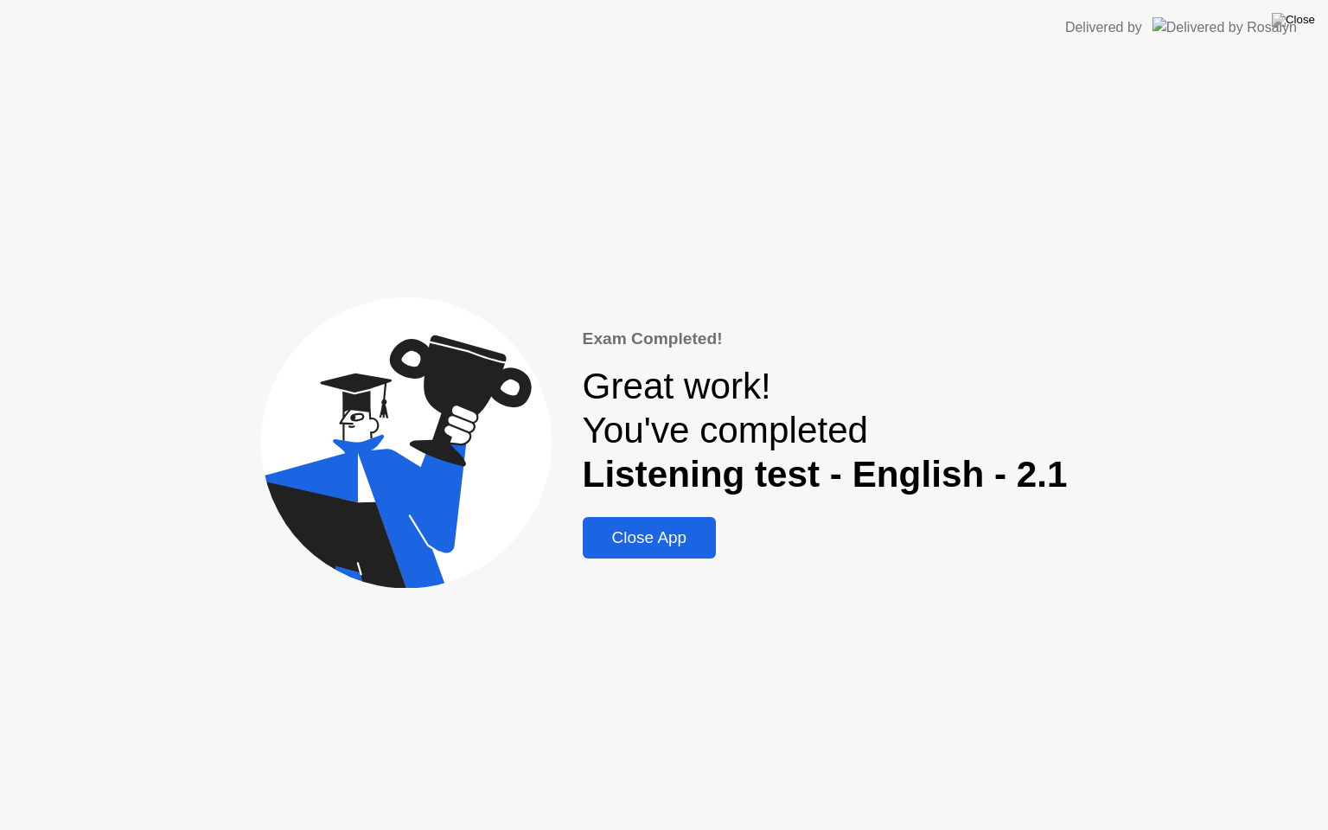
click at [668, 540] on div "Close App" at bounding box center [650, 537] width 124 height 19
